Goal: Complete application form

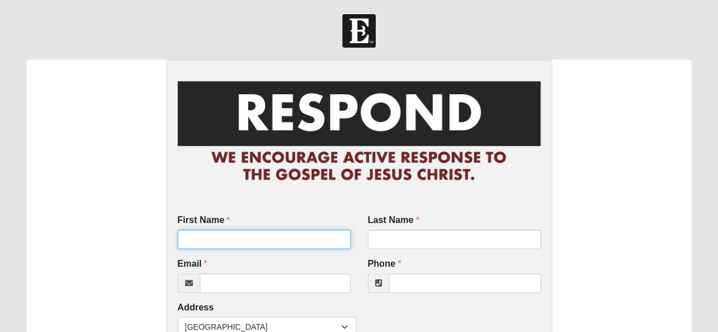
click at [228, 241] on input "First Name" at bounding box center [264, 239] width 173 height 19
type input "Pat"
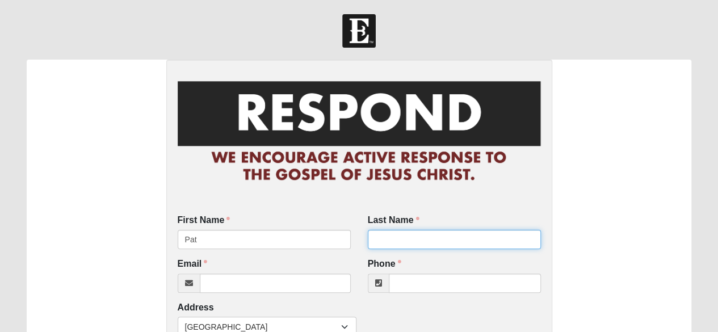
click at [397, 238] on input "Last Name" at bounding box center [454, 239] width 173 height 19
type input "Hendrix"
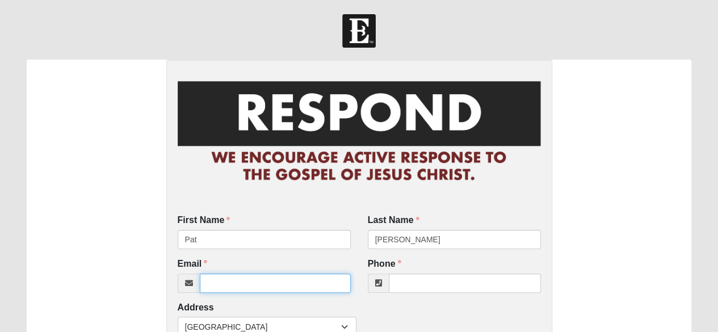
click at [232, 285] on input "Email" at bounding box center [275, 283] width 151 height 19
click at [215, 282] on input "Email" at bounding box center [275, 283] width 151 height 19
type input "unknown@unknown.com"
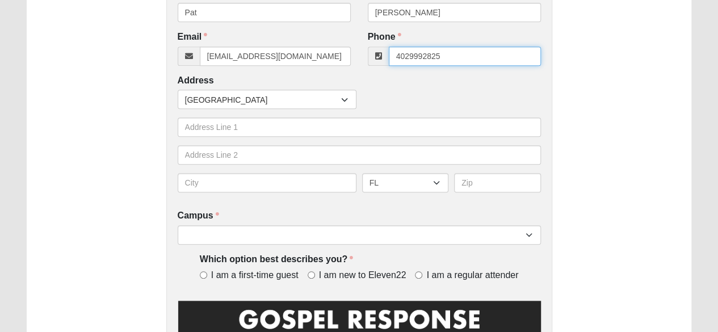
scroll to position [228, 0]
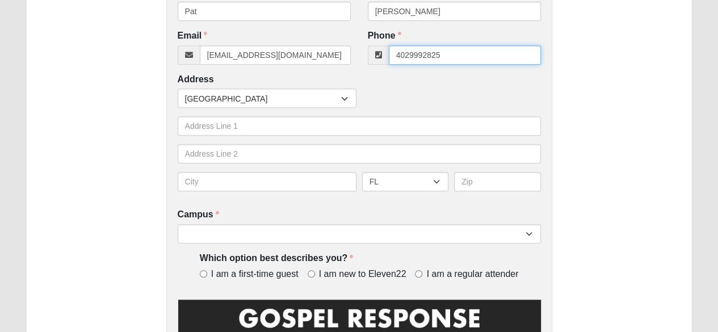
type input "4029992825"
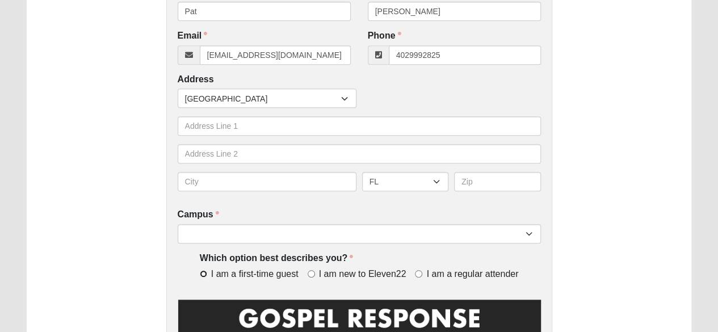
click at [201, 274] on input "I am a first-time guest" at bounding box center [203, 273] width 7 height 7
radio input "true"
type input "(402) 999-2825"
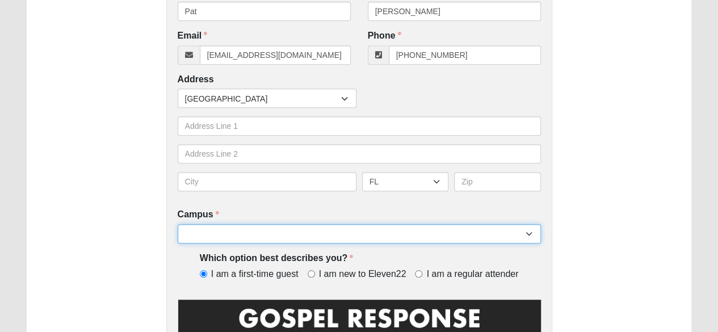
click at [277, 239] on select "Arlington Baymeadows Eleven22 Online [PERSON_NAME][GEOGRAPHIC_DATA] Jesup [GEOG…" at bounding box center [359, 233] width 363 height 19
select select "16"
click at [178, 224] on select "Arlington Baymeadows Eleven22 Online [PERSON_NAME][GEOGRAPHIC_DATA] Jesup [GEOG…" at bounding box center [359, 233] width 363 height 19
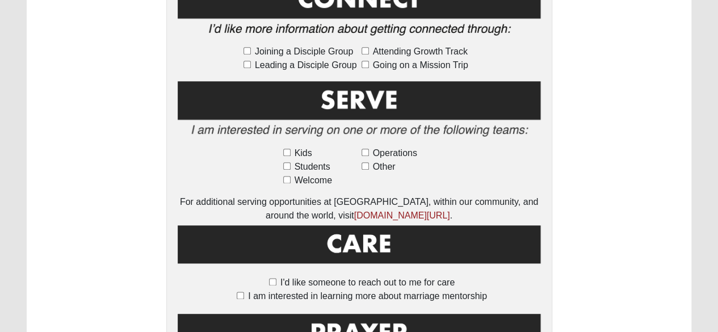
scroll to position [636, 0]
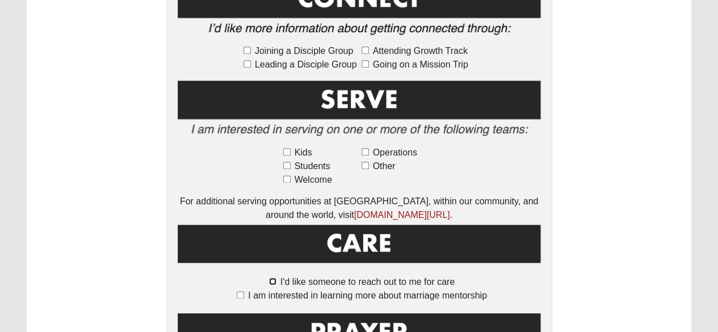
click at [275, 278] on input "I'd like someone to reach out to me for care" at bounding box center [272, 281] width 7 height 7
checkbox input "true"
click at [242, 291] on input "I am interested in learning more about marriage mentorship" at bounding box center [240, 294] width 7 height 7
checkbox input "true"
click at [273, 278] on input "I'd like someone to reach out to me for care" at bounding box center [272, 281] width 7 height 7
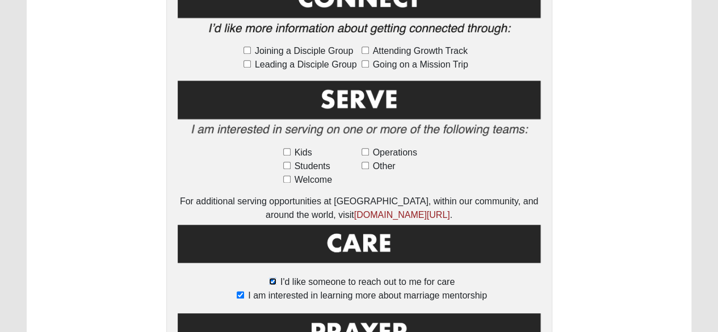
checkbox input "false"
click at [240, 291] on input "I am interested in learning more about marriage mentorship" at bounding box center [240, 294] width 7 height 7
checkbox input "false"
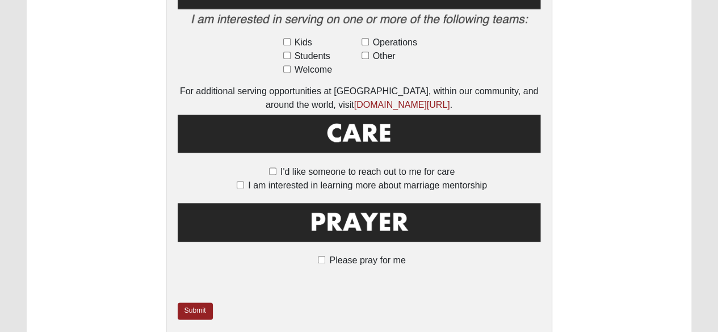
scroll to position [755, 0]
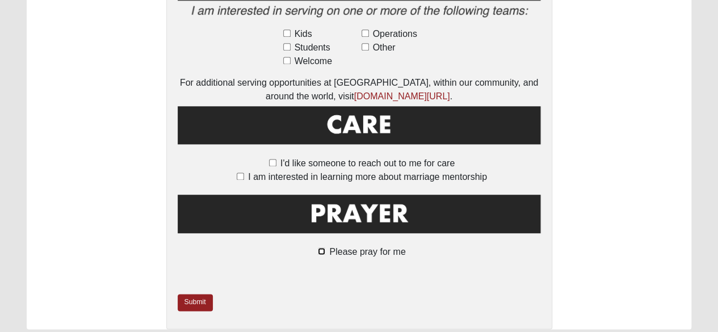
click at [321, 248] on input "Please pray for me" at bounding box center [321, 251] width 7 height 7
checkbox input "true"
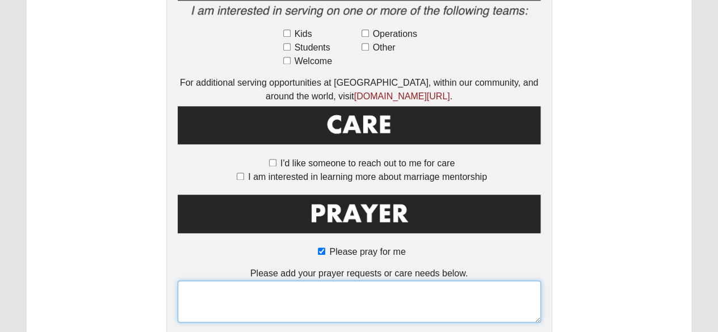
click at [211, 282] on textarea at bounding box center [359, 301] width 363 height 42
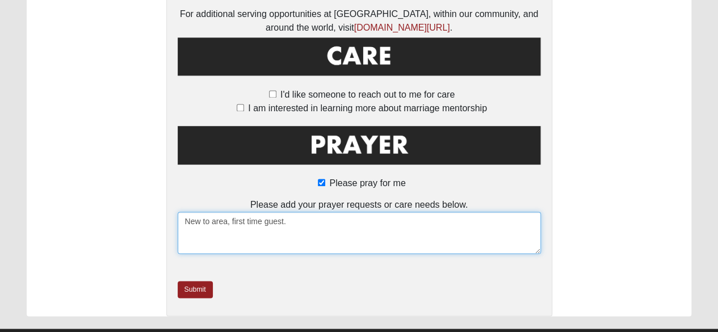
scroll to position [836, 0]
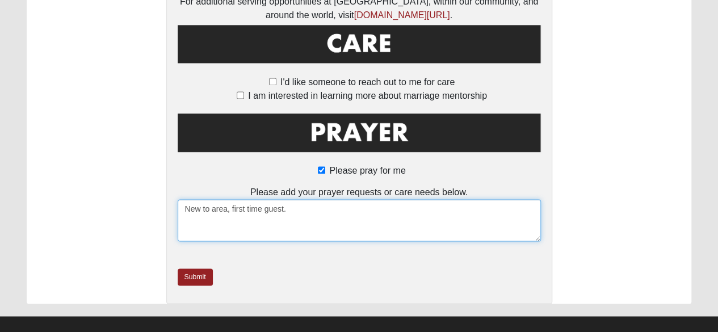
click at [321, 199] on textarea "New to area, first time guest." at bounding box center [359, 220] width 363 height 42
type textarea "New to area, first time guest. Wife (Louise)."
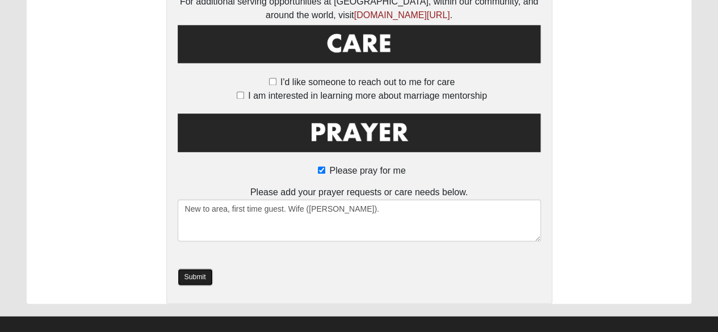
click at [192, 269] on link "Submit" at bounding box center [195, 277] width 35 height 16
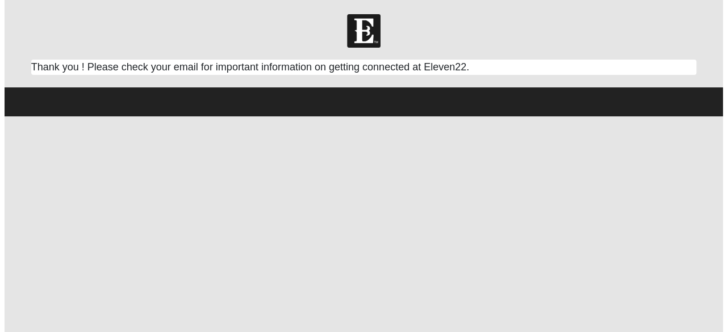
scroll to position [0, 0]
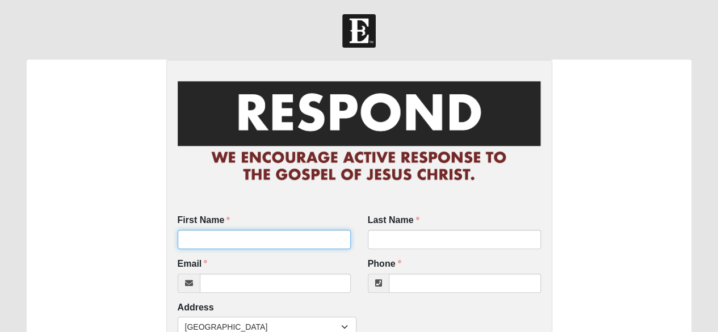
click at [212, 237] on input "First Name" at bounding box center [264, 239] width 173 height 19
type input "[PERSON_NAME]"
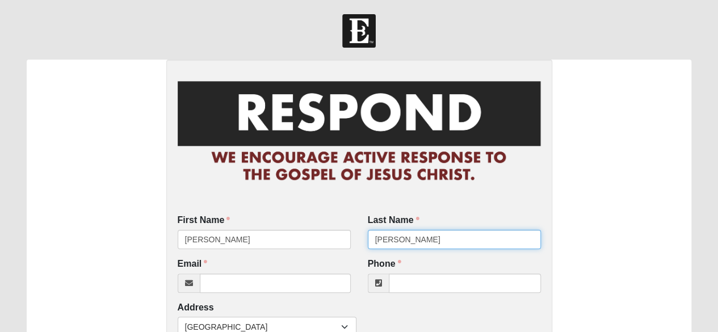
type input "[PERSON_NAME]"
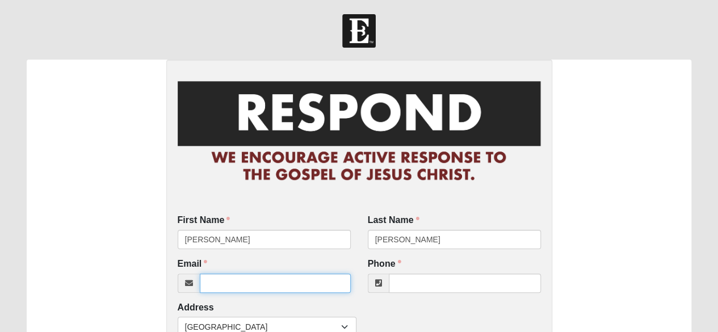
click at [233, 280] on input "Email" at bounding box center [275, 283] width 151 height 19
type input "[EMAIL_ADDRESS][DOMAIN_NAME]"
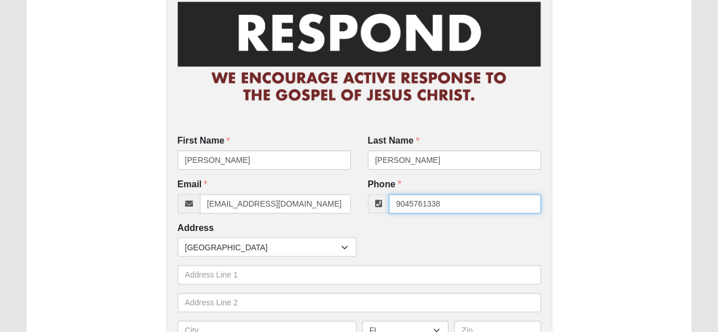
scroll to position [101, 0]
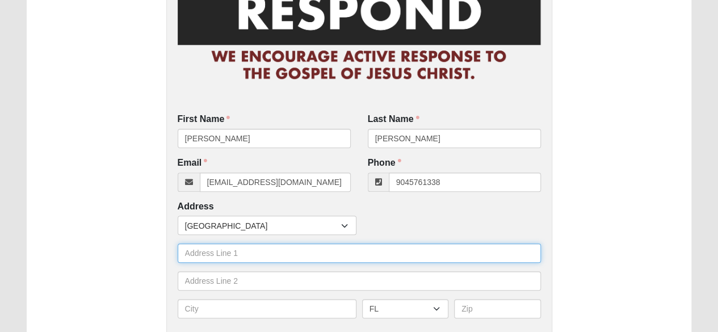
click at [229, 252] on input "text" at bounding box center [359, 253] width 363 height 19
type input "[PHONE_NUMBER]"
type input "[STREET_ADDRESS]"
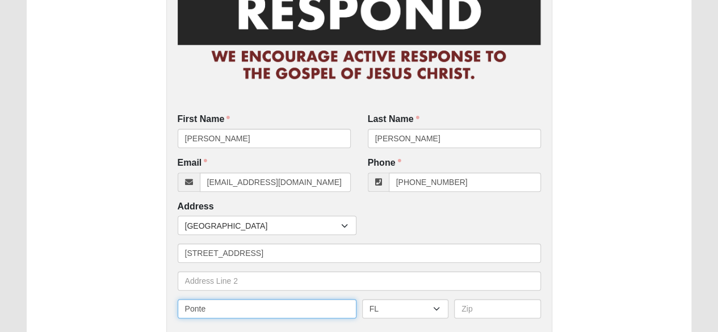
type input "Ponte Vedra"
type input "32081"
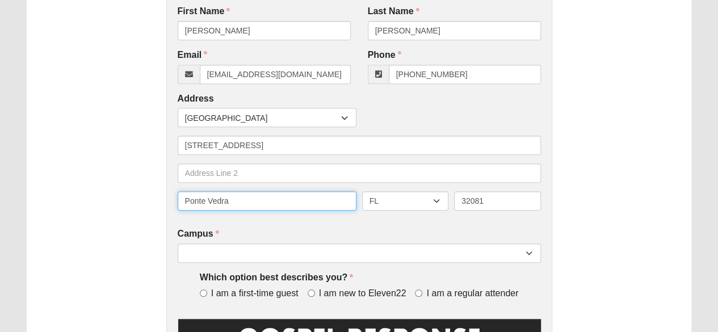
scroll to position [215, 0]
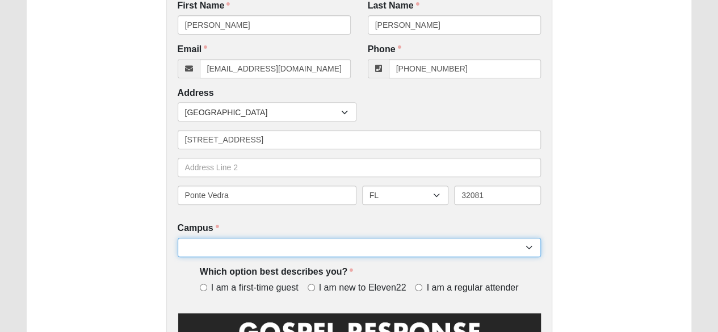
click at [265, 244] on select "Arlington Baymeadows Eleven22 Online [PERSON_NAME][GEOGRAPHIC_DATA] Jesup [GEOG…" at bounding box center [359, 247] width 363 height 19
select select "16"
click at [178, 238] on select "Arlington Baymeadows Eleven22 Online [PERSON_NAME][GEOGRAPHIC_DATA] Jesup [GEOG…" at bounding box center [359, 247] width 363 height 19
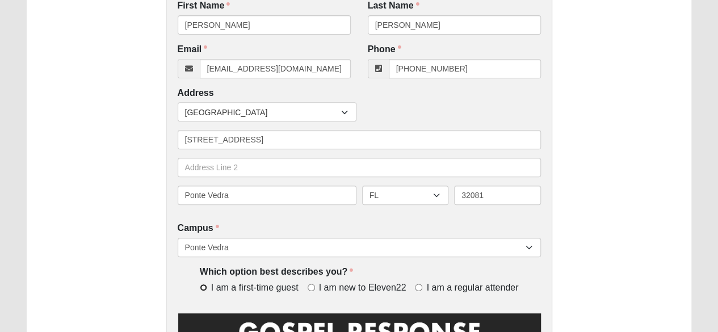
click at [203, 287] on input "I am a first-time guest" at bounding box center [203, 287] width 7 height 7
radio input "true"
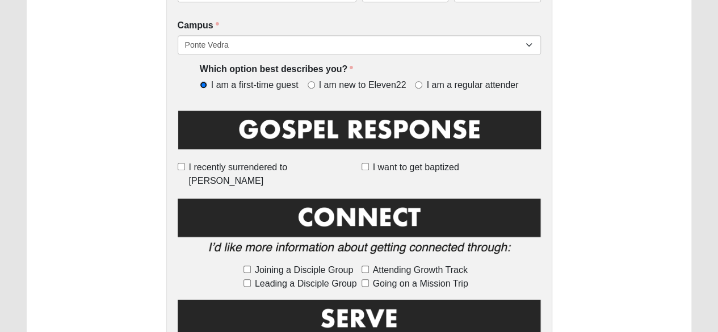
scroll to position [420, 0]
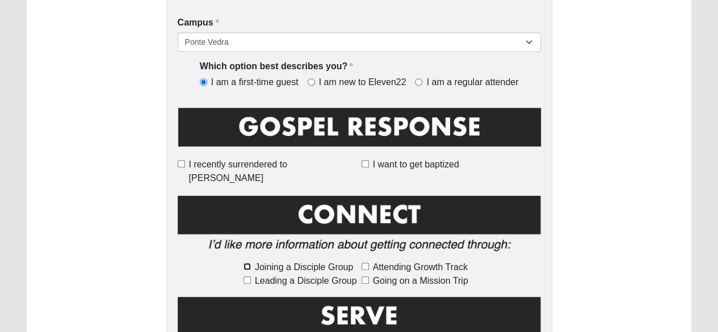
click at [246, 263] on input "Joining a Disciple Group" at bounding box center [247, 266] width 7 height 7
checkbox input "true"
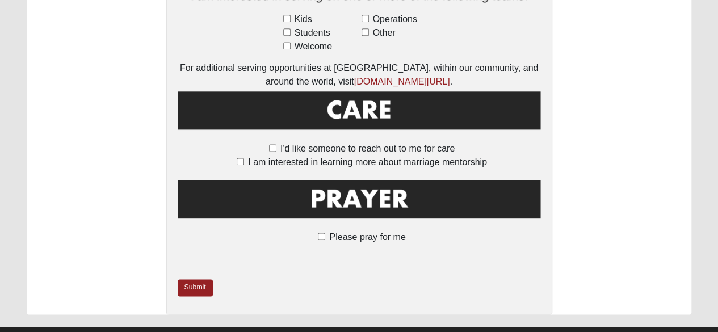
scroll to position [781, 0]
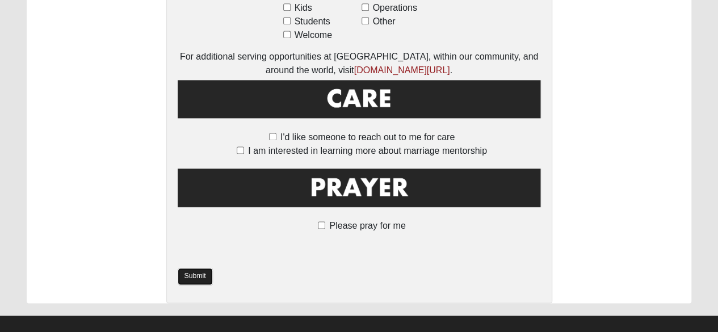
click at [195, 268] on link "Submit" at bounding box center [195, 276] width 35 height 16
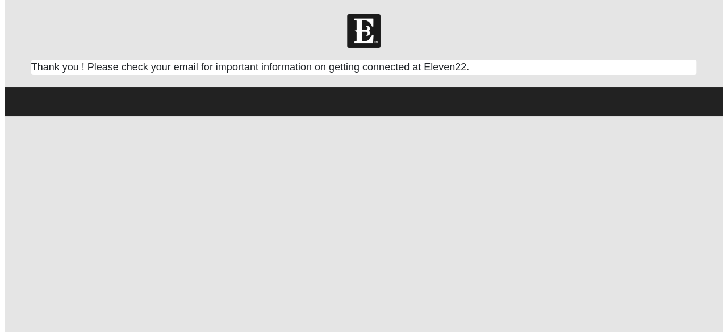
scroll to position [0, 0]
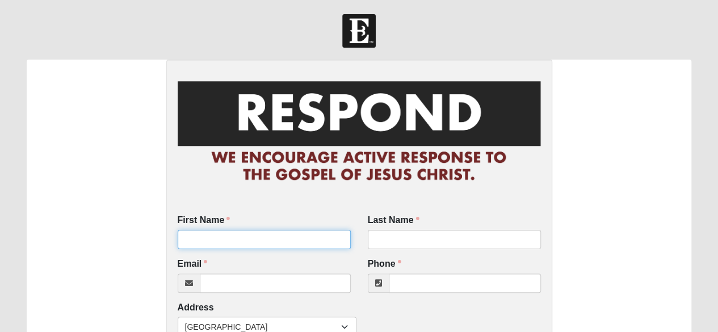
click at [221, 240] on input "First Name" at bounding box center [264, 239] width 173 height 19
type input "[PERSON_NAME]"
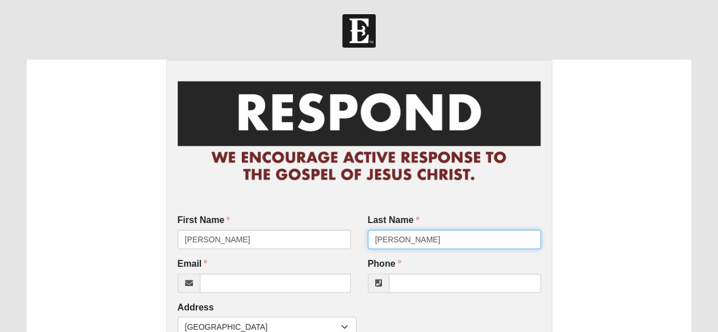
type input "[PERSON_NAME]"
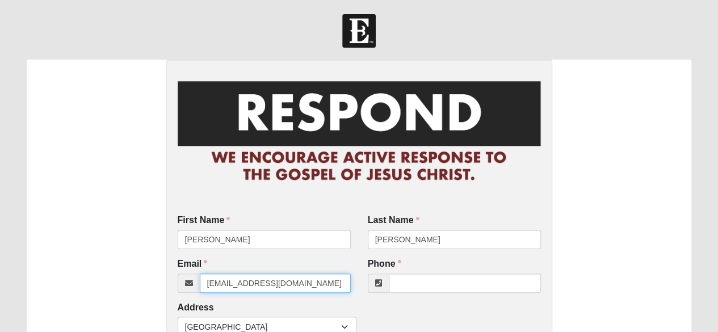
type input "[EMAIL_ADDRESS][DOMAIN_NAME]"
type input "(608) 728-3696"
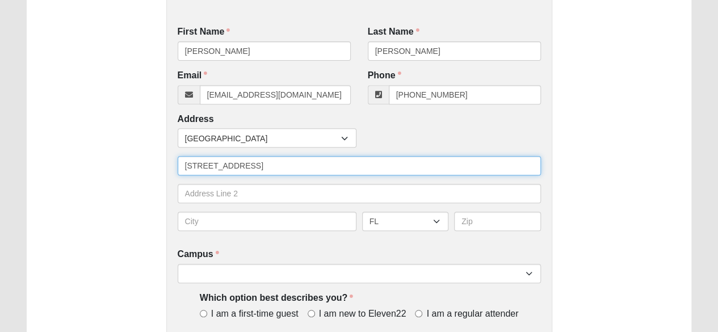
type input "102 Blue Oak Ct."
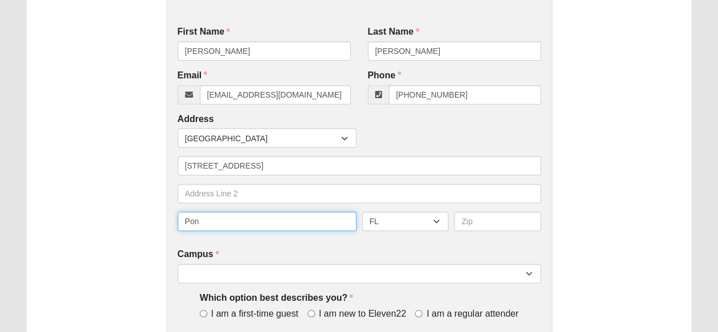
type input "Ponte Vedra"
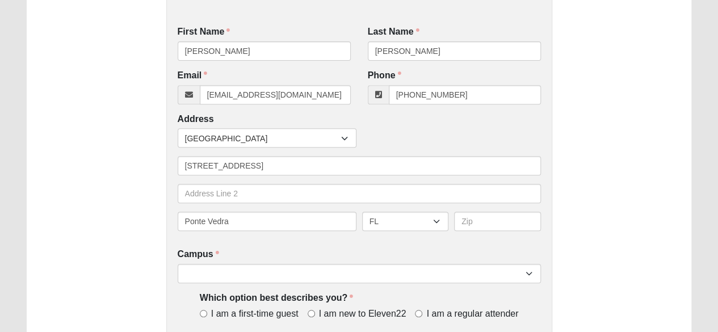
type input "32081"
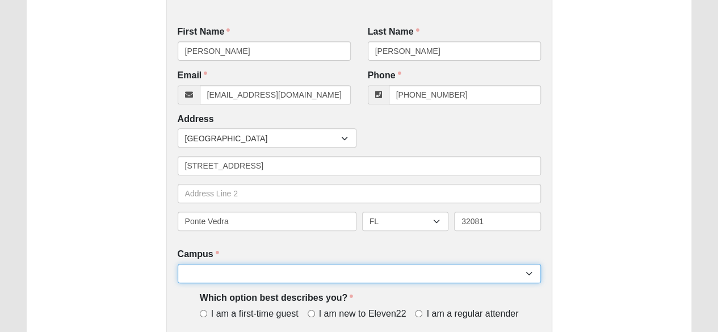
click at [248, 272] on select "Arlington Baymeadows Eleven22 Online [PERSON_NAME][GEOGRAPHIC_DATA] Jesup [GEOG…" at bounding box center [359, 273] width 363 height 19
select select "16"
click at [178, 264] on select "Arlington Baymeadows Eleven22 Online [PERSON_NAME][GEOGRAPHIC_DATA] Jesup [GEOG…" at bounding box center [359, 273] width 363 height 19
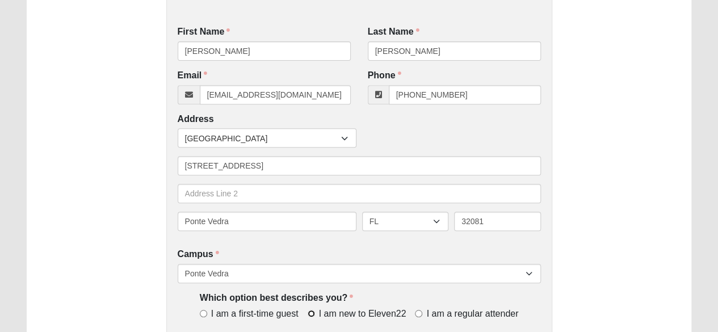
click at [311, 313] on input "I am new to Eleven22" at bounding box center [311, 313] width 7 height 7
radio input "true"
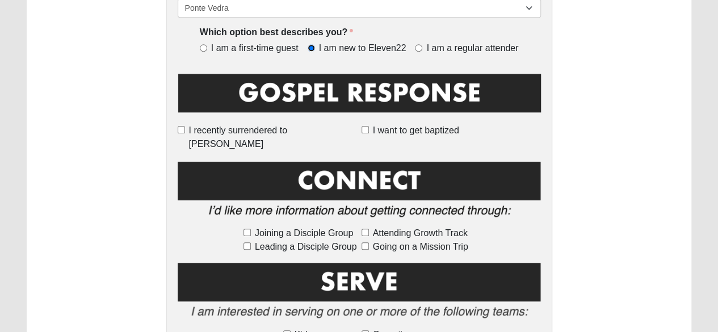
scroll to position [455, 0]
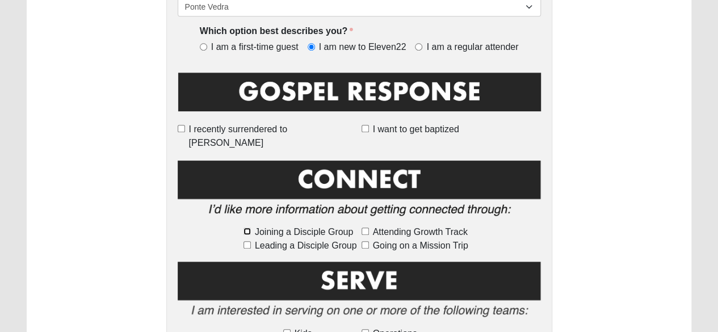
click at [249, 228] on input "Joining a Disciple Group" at bounding box center [247, 231] width 7 height 7
checkbox input "true"
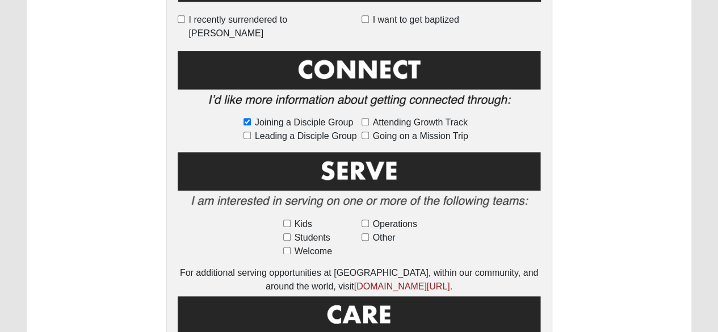
scroll to position [569, 0]
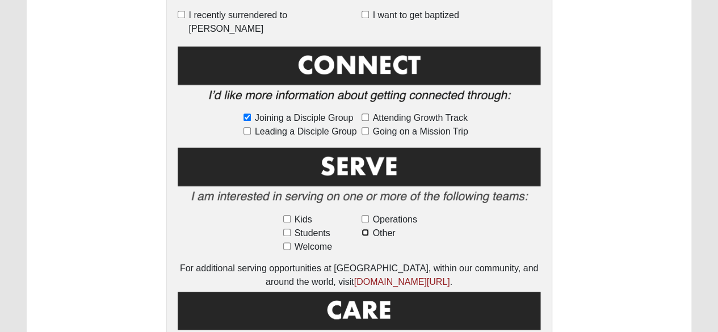
click at [365, 229] on input "Other" at bounding box center [365, 232] width 7 height 7
checkbox input "true"
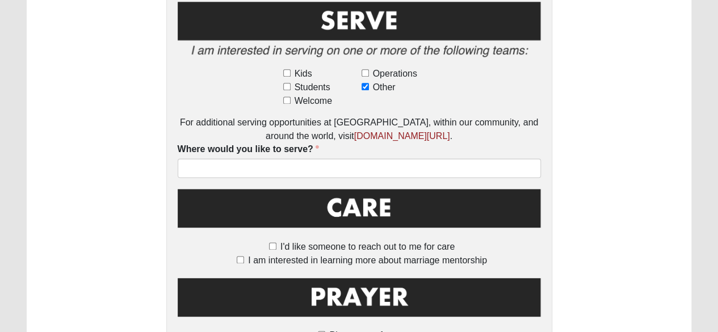
scroll to position [736, 0]
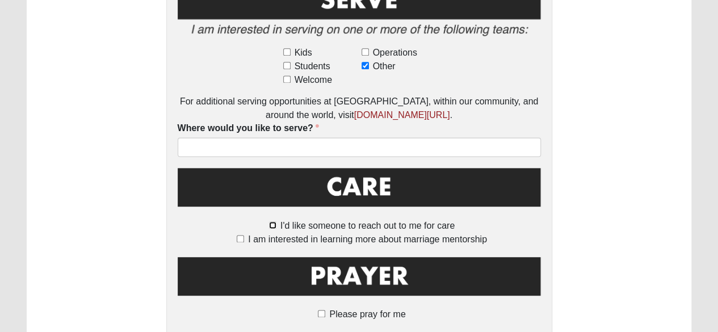
click at [275, 221] on input "I'd like someone to reach out to me for care" at bounding box center [272, 224] width 7 height 7
checkbox input "true"
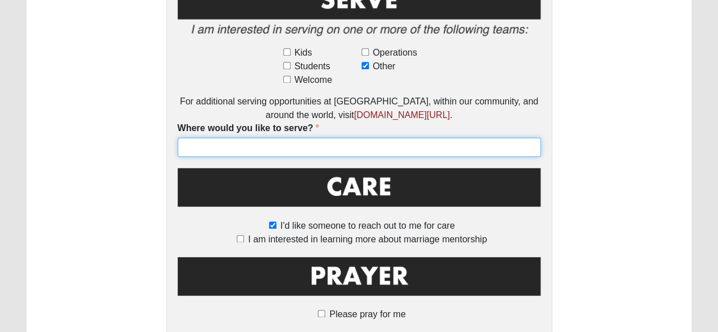
click at [231, 137] on input "Where would you like to serve?" at bounding box center [359, 146] width 363 height 19
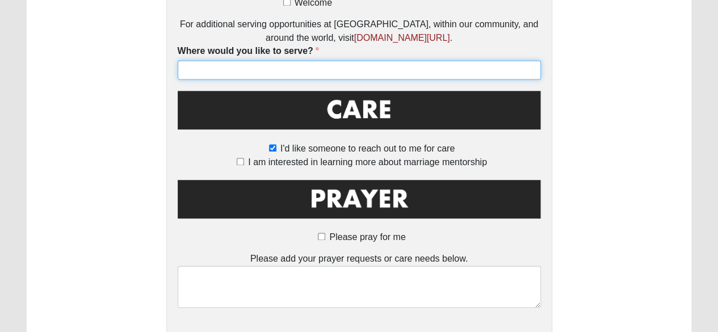
scroll to position [828, 0]
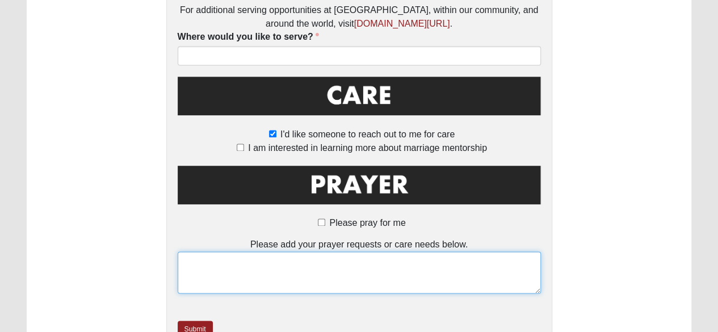
click at [207, 252] on textarea at bounding box center [359, 273] width 363 height 42
type textarea "My"
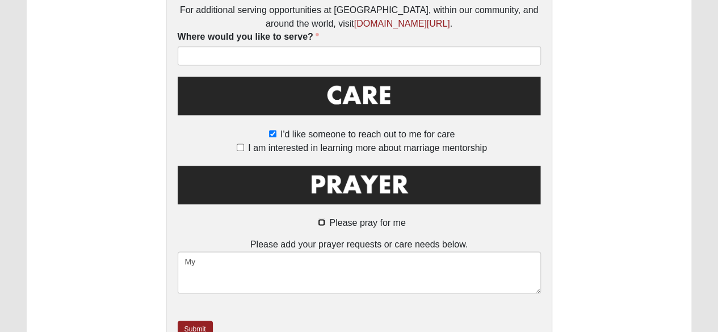
click at [321, 219] on input "Please pray for me" at bounding box center [321, 222] width 7 height 7
checkbox input "true"
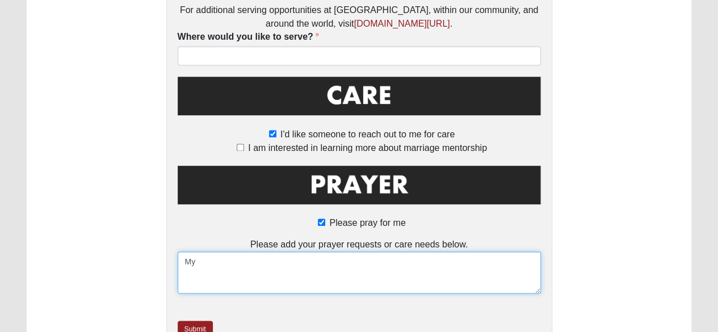
click at [216, 252] on textarea "My" at bounding box center [359, 273] width 363 height 42
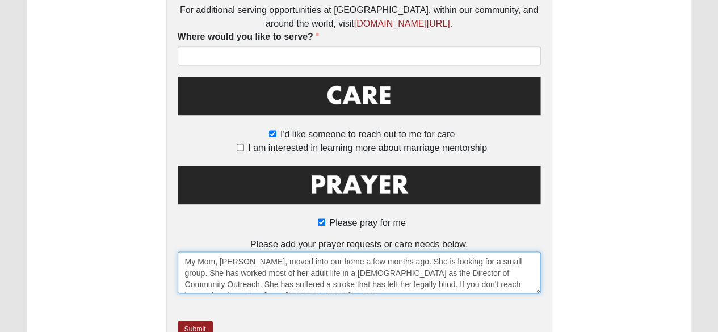
scroll to position [7, 0]
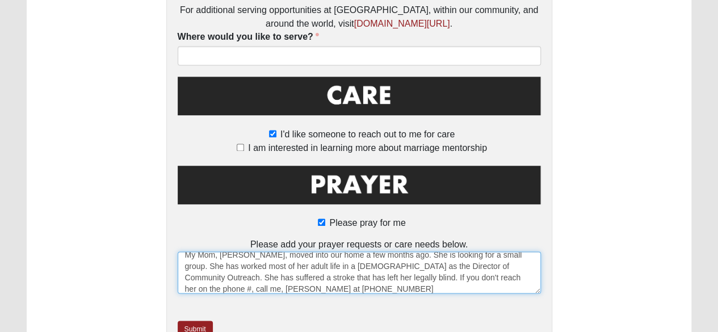
type textarea "My Mom, Laura, moved into our home a few months ago. She is looking for a small…"
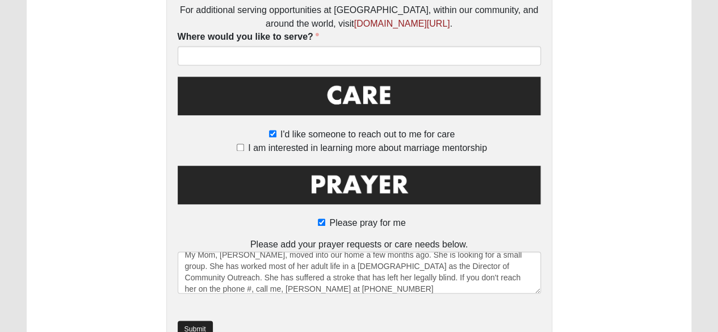
click at [199, 321] on link "Submit" at bounding box center [195, 329] width 35 height 16
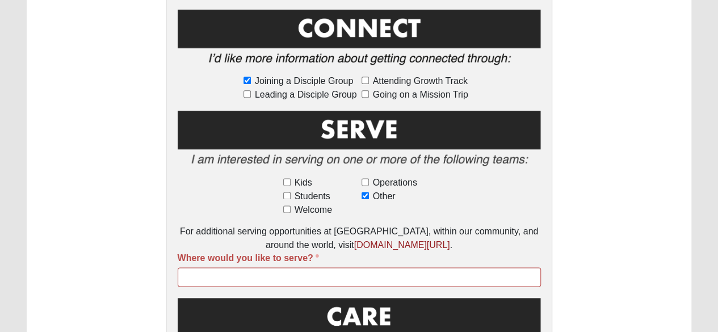
scroll to position [681, 0]
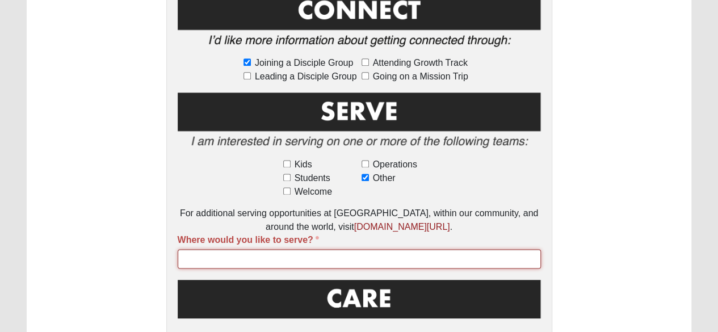
click at [252, 249] on input "Where would you like to serve?" at bounding box center [359, 258] width 363 height 19
type input "E"
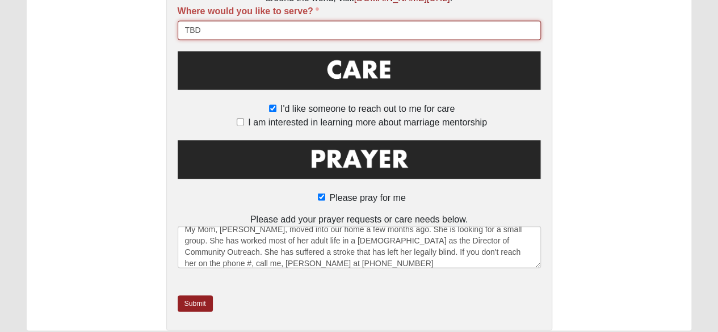
scroll to position [11, 0]
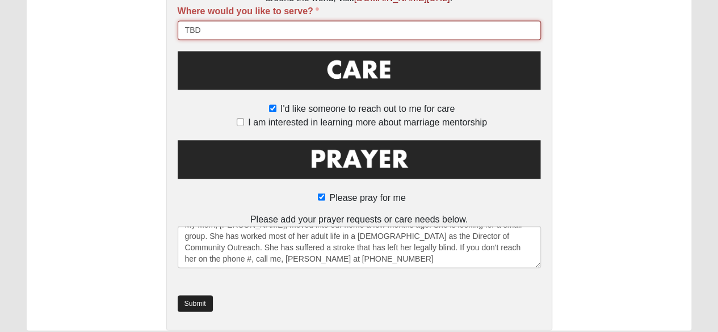
type input "TBD"
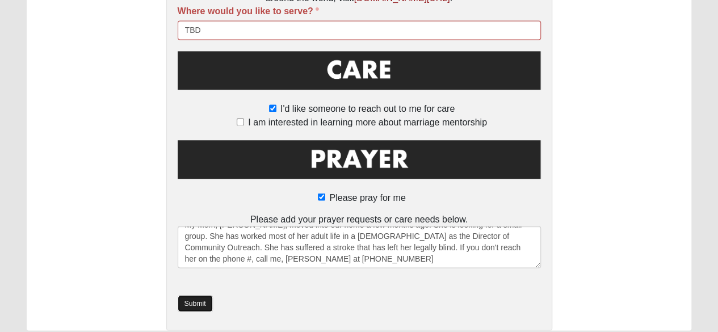
click at [201, 295] on link "Submit" at bounding box center [195, 303] width 35 height 16
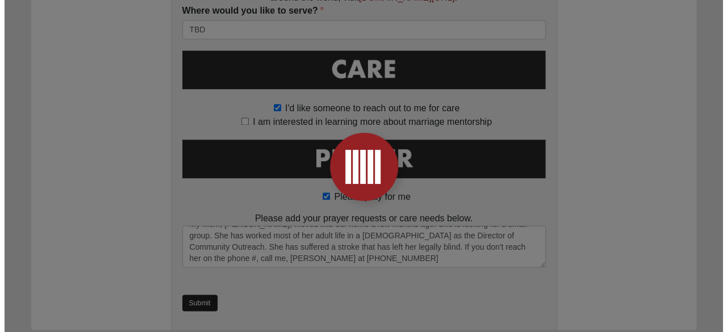
scroll to position [0, 0]
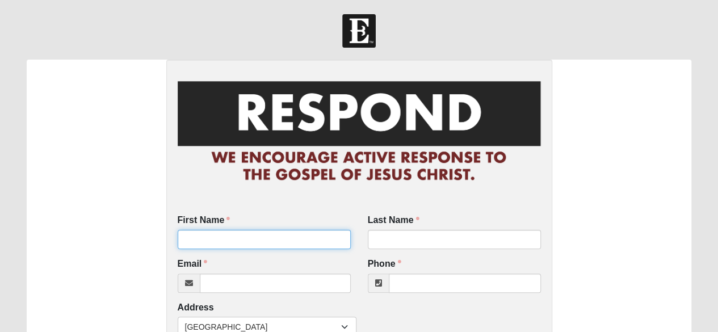
click at [225, 238] on input "First Name" at bounding box center [264, 239] width 173 height 19
type input "Chris"
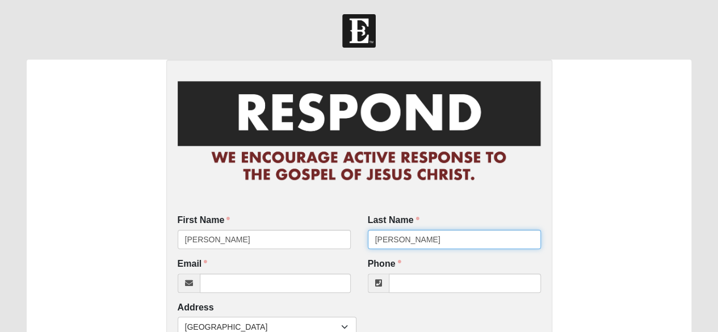
type input "Brillhart"
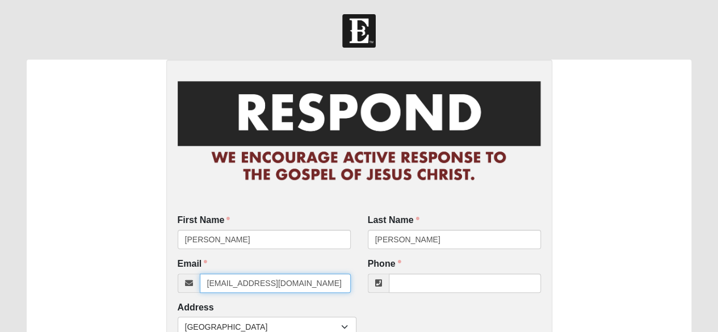
type input "chrisbrillhart1@gmail.com"
type input "(734) 673-1360"
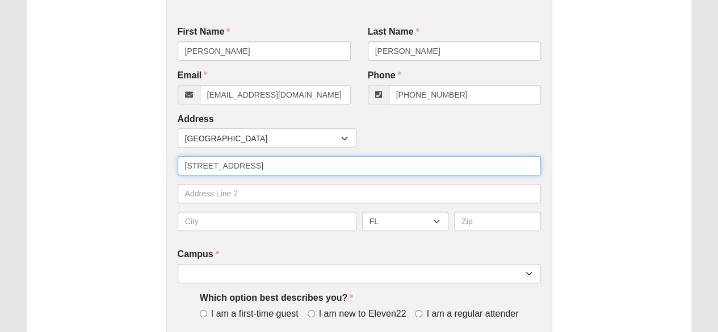
type input "355 Wexford Way Apt 736"
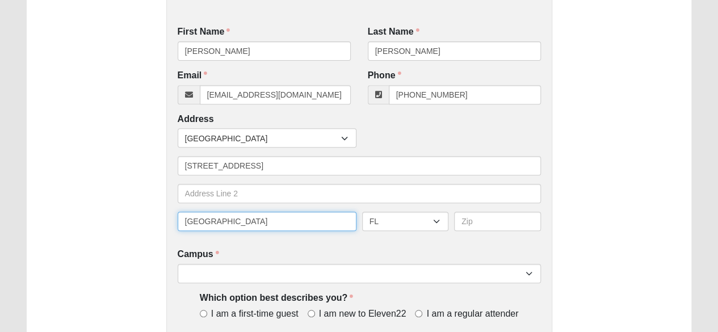
type input "St Augustine"
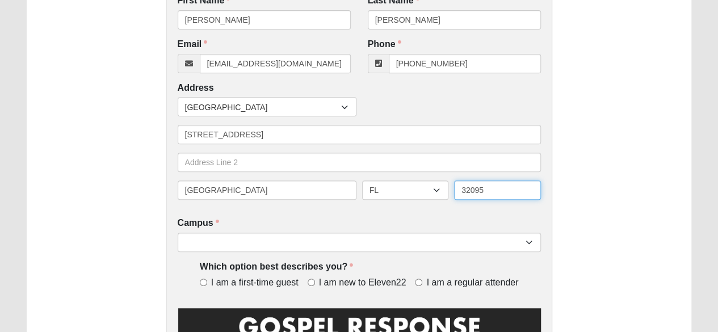
scroll to position [220, 0]
type input "32095"
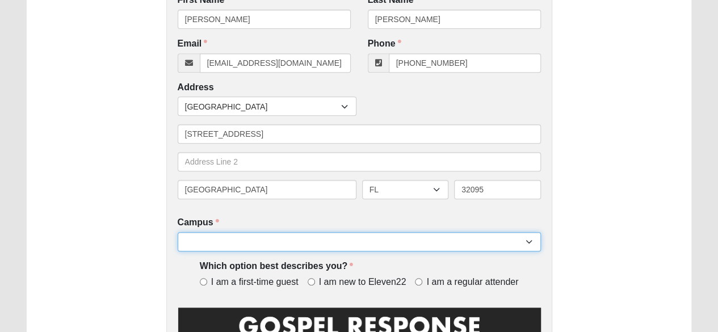
click at [270, 240] on select "Arlington Baymeadows Eleven22 Online [PERSON_NAME][GEOGRAPHIC_DATA] Jesup [GEOG…" at bounding box center [359, 241] width 363 height 19
select select "16"
click at [178, 232] on select "Arlington Baymeadows Eleven22 Online [PERSON_NAME][GEOGRAPHIC_DATA] Jesup [GEOG…" at bounding box center [359, 241] width 363 height 19
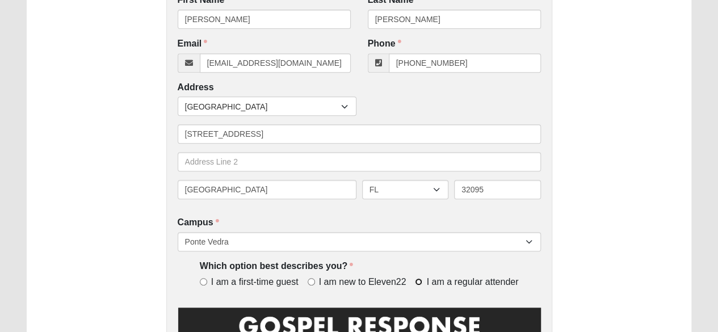
click at [420, 286] on input "I am a regular attender" at bounding box center [418, 281] width 7 height 7
radio input "true"
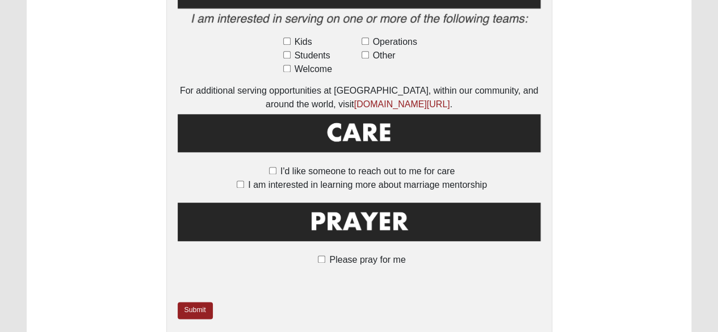
scroll to position [764, 0]
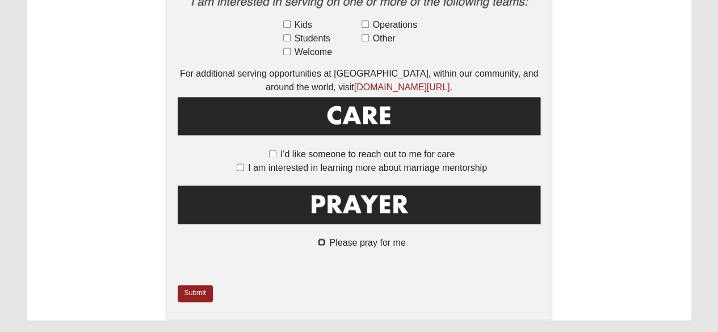
click at [321, 238] on input "Please pray for me" at bounding box center [321, 241] width 7 height 7
checkbox input "true"
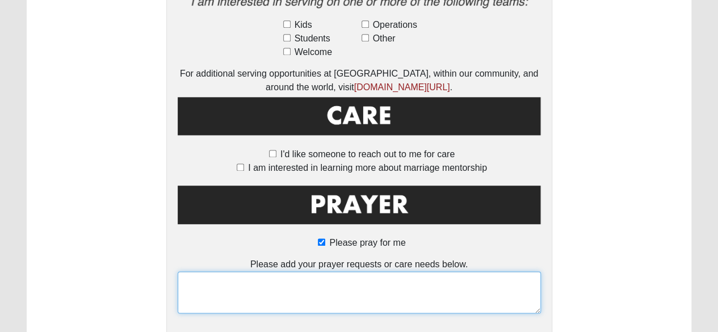
click at [208, 272] on textarea at bounding box center [359, 292] width 363 height 42
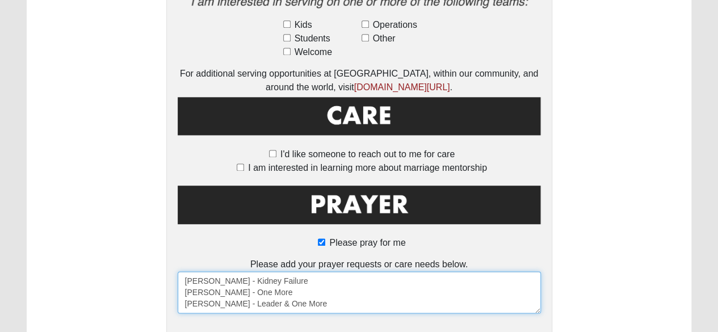
scroll to position [6, 0]
click at [318, 282] on textarea "Connie Brillhart - Kidney Failure Ivan Brillhart - One More John Waldron - Lead…" at bounding box center [359, 292] width 363 height 42
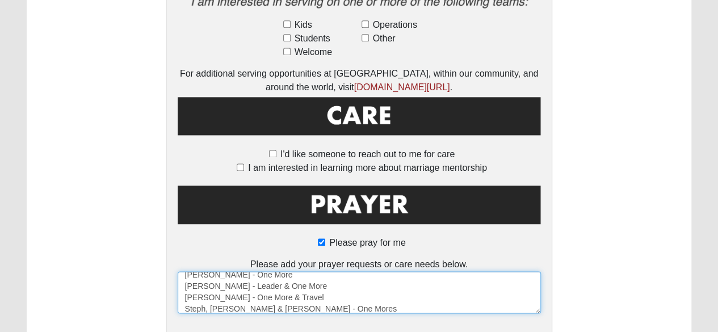
scroll to position [29, 0]
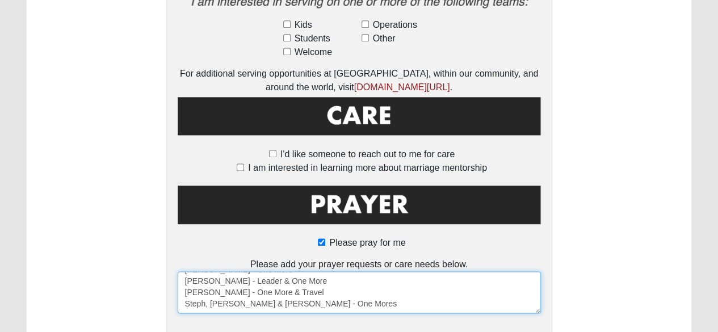
click at [321, 279] on textarea "Connie Brillhart - Kidney Failure Ivan Brillhart - One More John Waldron - Lead…" at bounding box center [359, 292] width 363 height 42
click at [316, 284] on textarea "Connie Brillhart - Kidney Failure Ivan Brillhart - One More John Waldron - Lead…" at bounding box center [359, 292] width 363 height 42
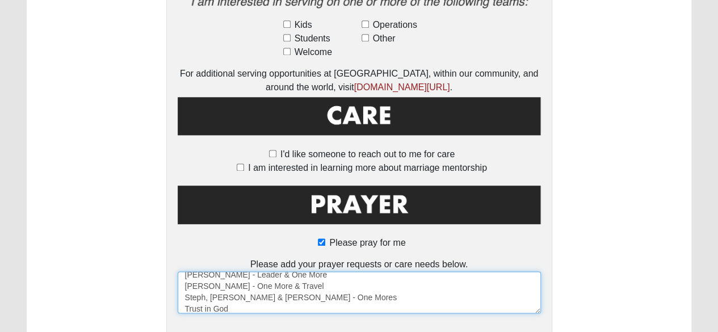
click at [244, 299] on textarea "Connie Brillhart - Kidney Failure Ivan Brillhart - One More John Waldron - Lead…" at bounding box center [359, 292] width 363 height 42
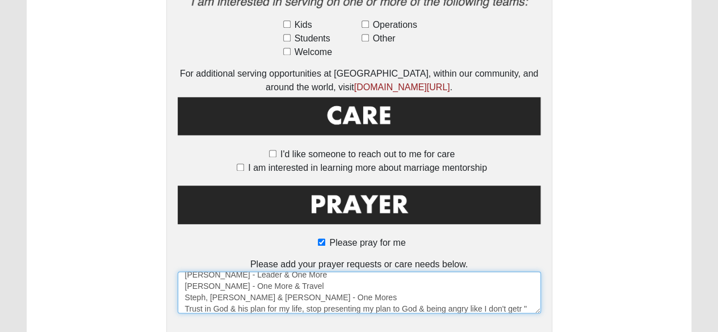
scroll to position [40, 0]
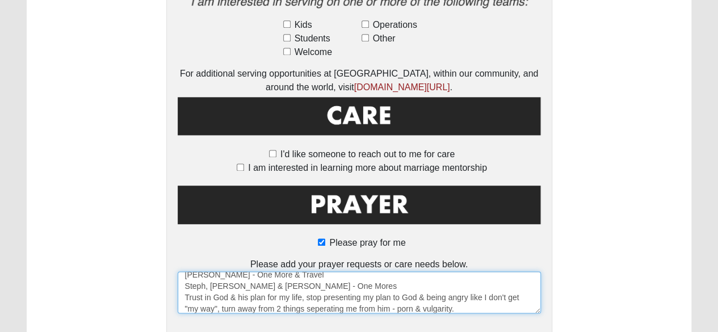
click at [319, 294] on textarea "Connie Brillhart - Kidney Failure Ivan Brillhart - One More John Waldron - Lead…" at bounding box center [359, 292] width 363 height 42
click at [457, 282] on textarea "Connie Brillhart - Kidney Failure Ivan Brillhart - One More John Waldron - Lead…" at bounding box center [359, 292] width 363 height 42
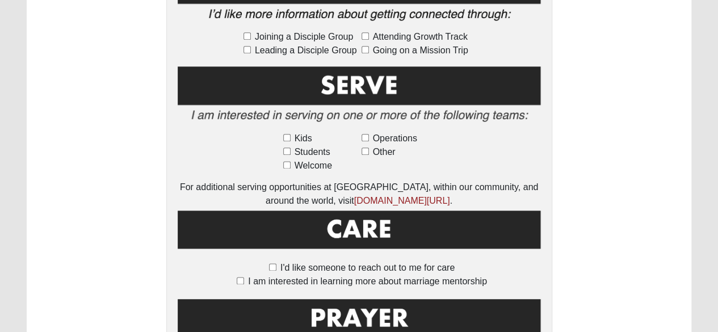
scroll to position [836, 0]
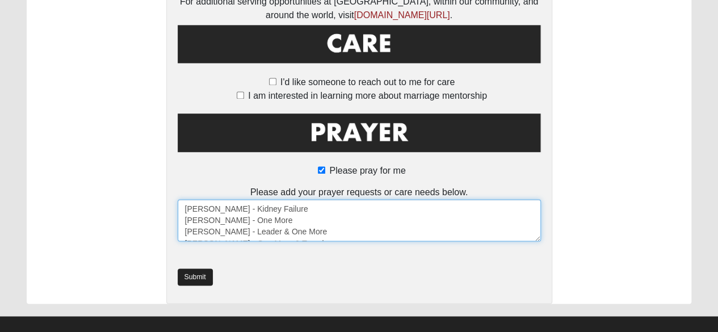
type textarea "Connie Brillhart - Kidney Failure Ivan Brillhart - One More John Waldron - Lead…"
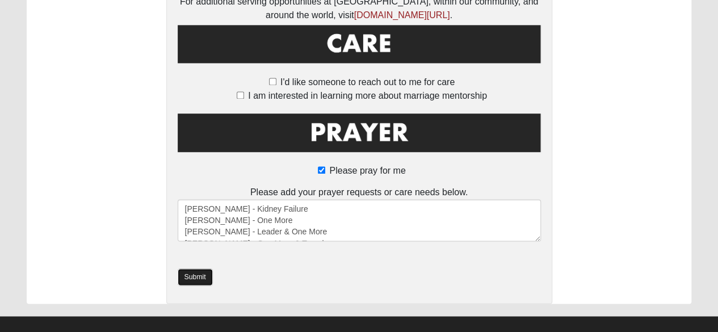
click at [199, 269] on link "Submit" at bounding box center [195, 277] width 35 height 16
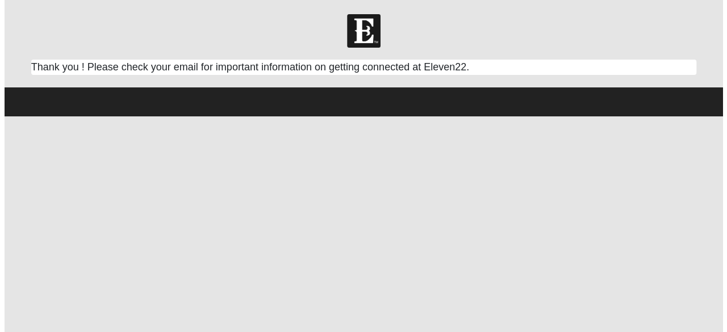
scroll to position [0, 0]
